Goal: Task Accomplishment & Management: Manage account settings

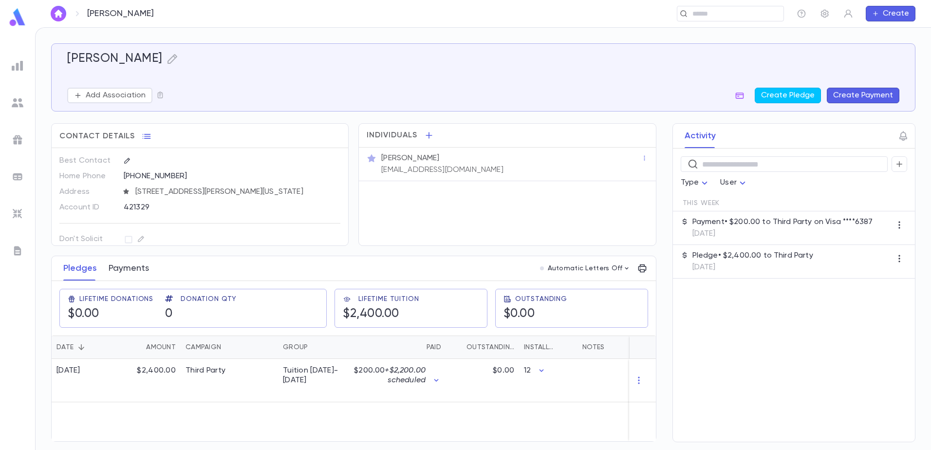
click at [123, 265] on button "Payments" at bounding box center [129, 268] width 40 height 24
